Goal: Find specific page/section: Find specific page/section

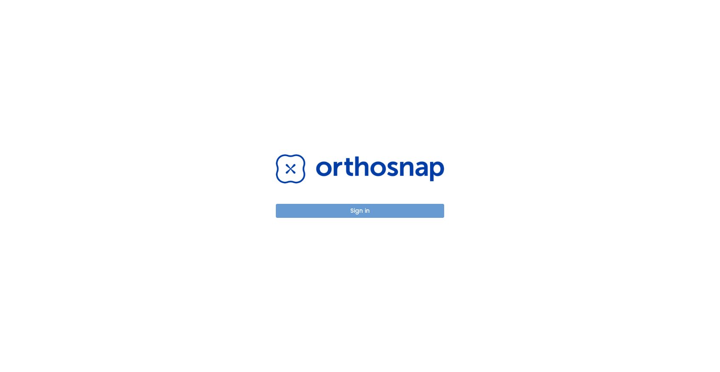
click at [300, 215] on button "Sign in" at bounding box center [360, 211] width 168 height 14
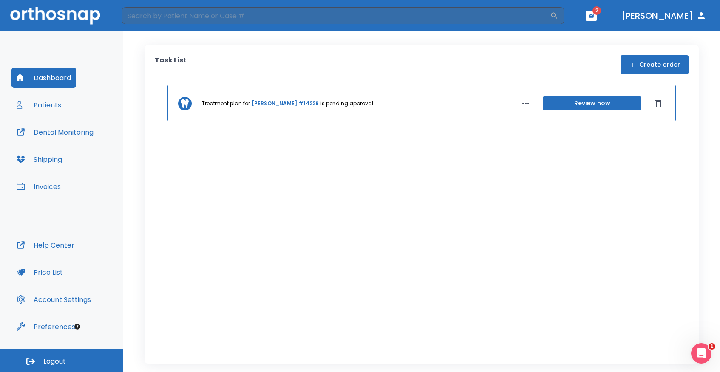
click at [45, 112] on button "Patients" at bounding box center [38, 105] width 55 height 20
